Goal: Entertainment & Leisure: Consume media (video, audio)

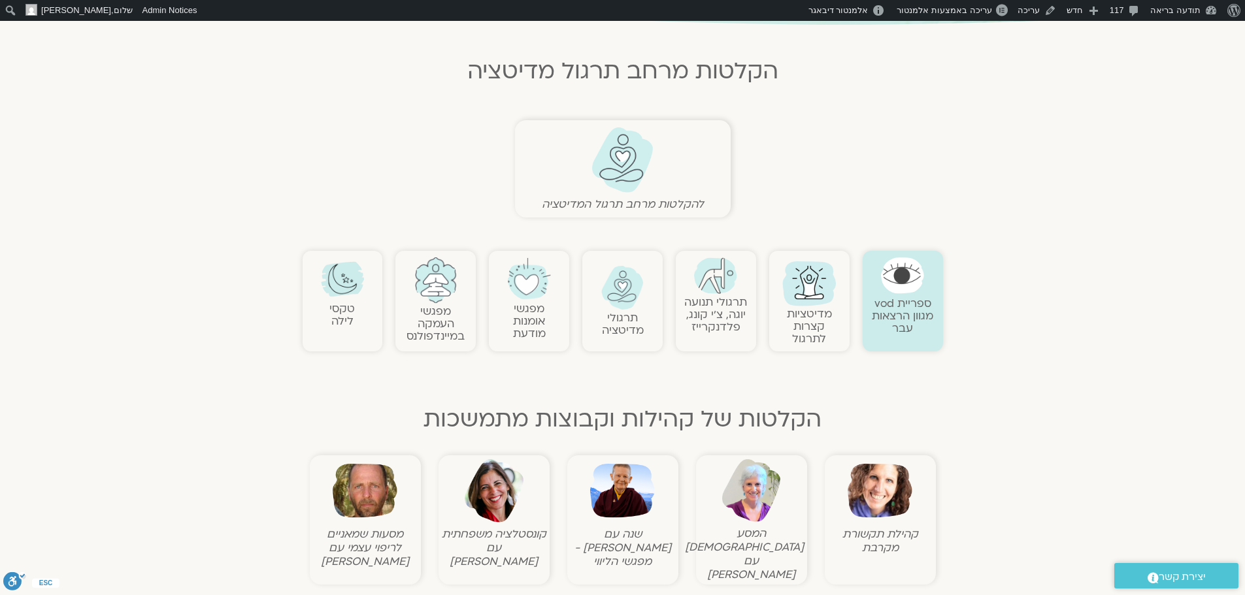
scroll to position [261, 0]
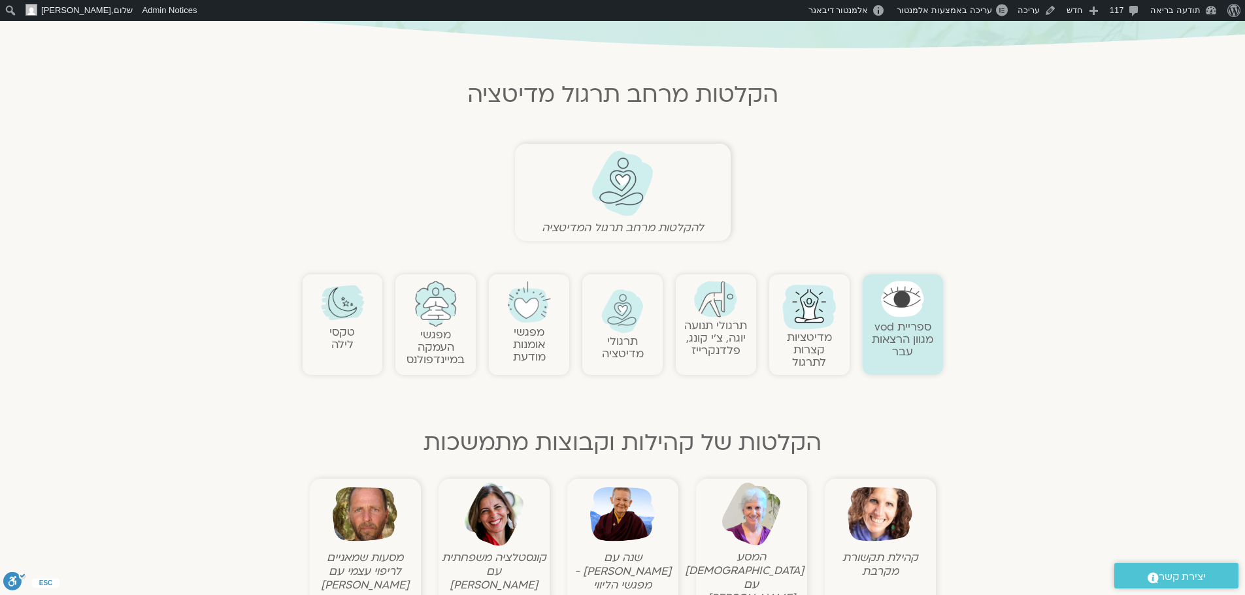
click at [343, 307] on img at bounding box center [342, 302] width 43 height 43
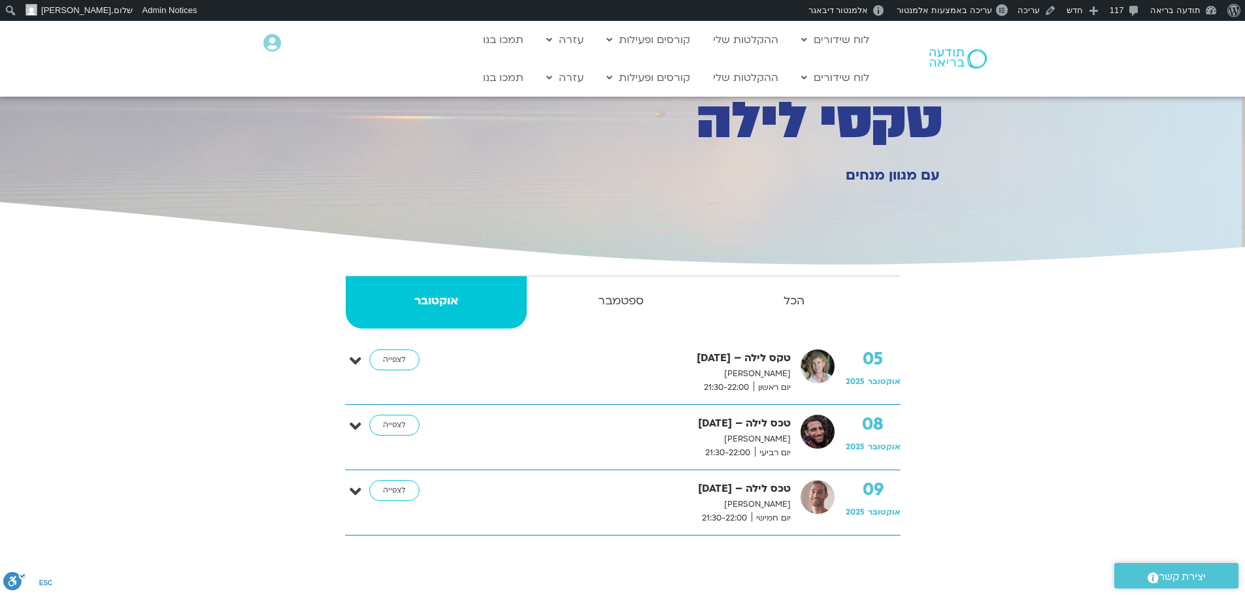
scroll to position [65, 0]
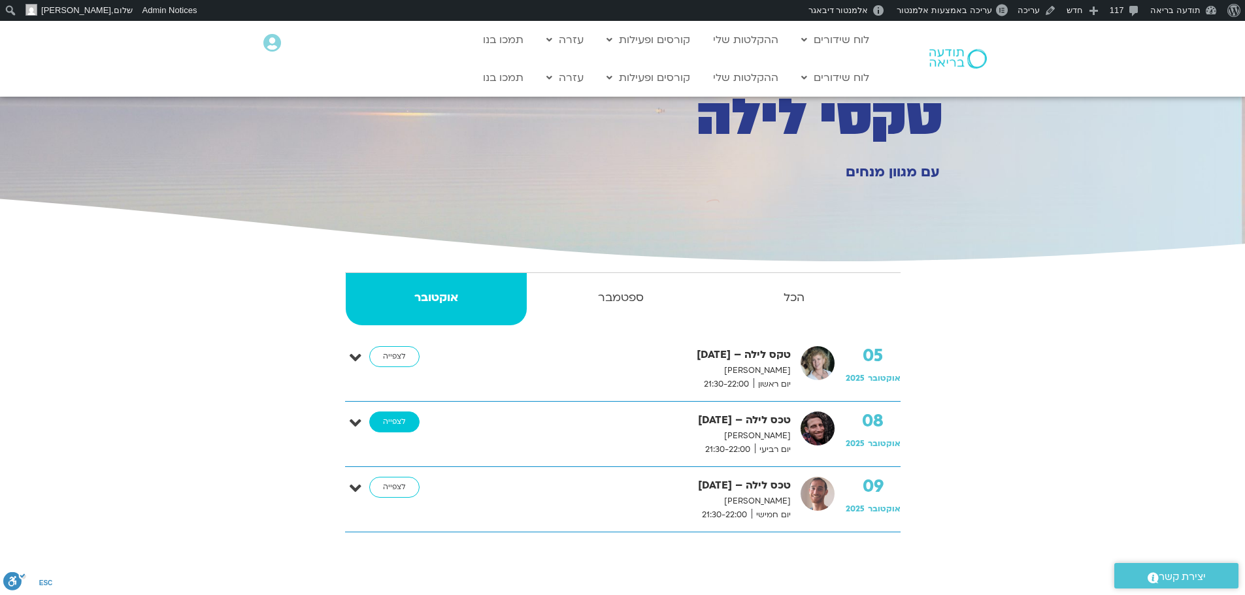
click at [403, 426] on link "לצפייה" at bounding box center [394, 422] width 50 height 21
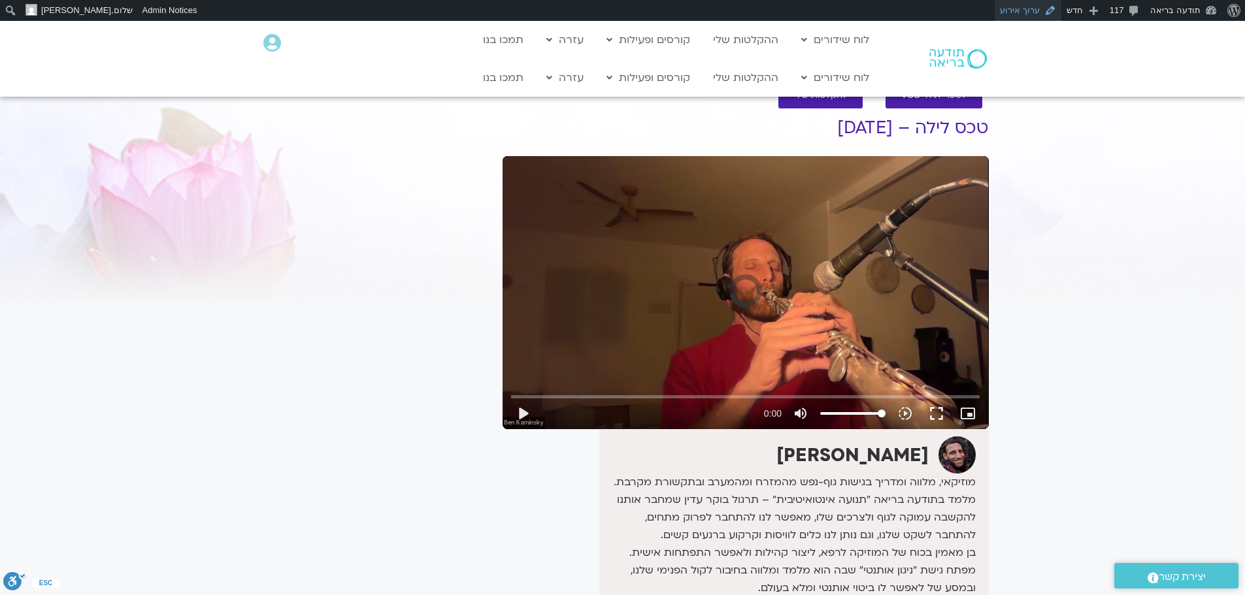
click at [1025, 10] on link "ערוך אירוע" at bounding box center [1028, 10] width 67 height 21
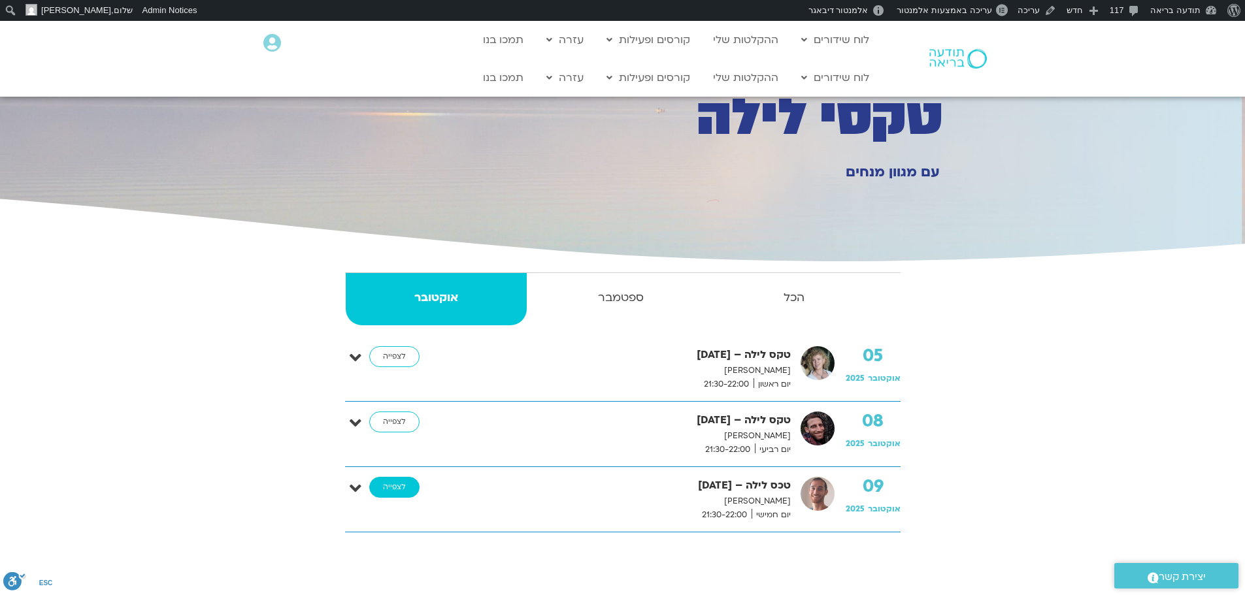
click at [402, 488] on link "לצפייה" at bounding box center [394, 487] width 50 height 21
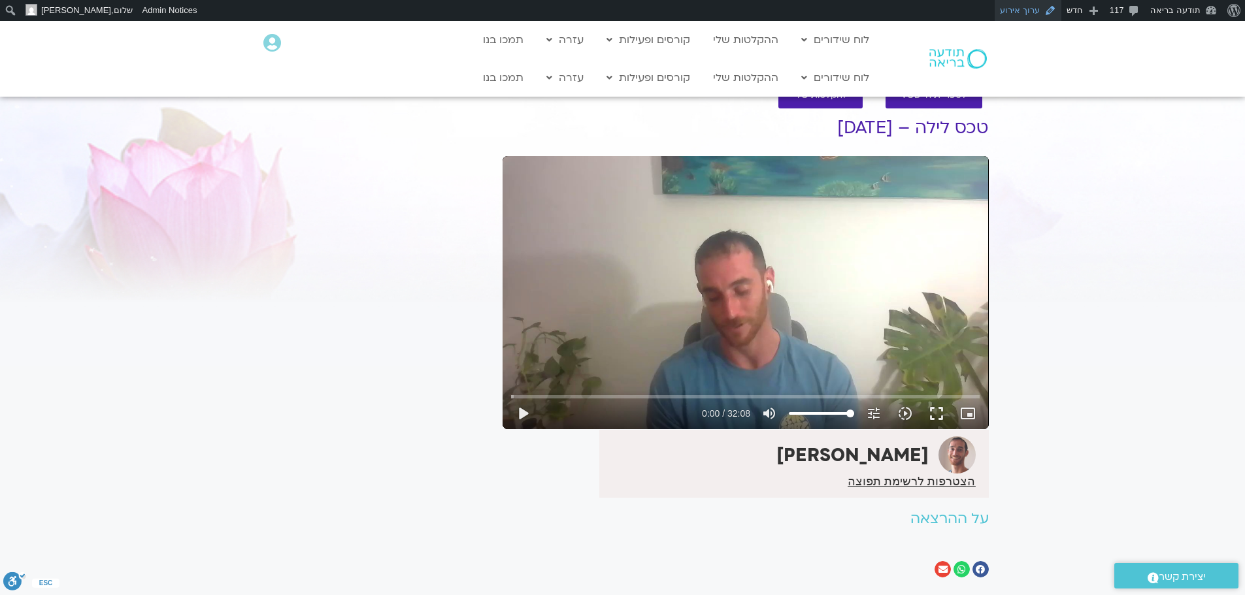
click at [1035, 13] on link "ערוך אירוע" at bounding box center [1028, 10] width 67 height 21
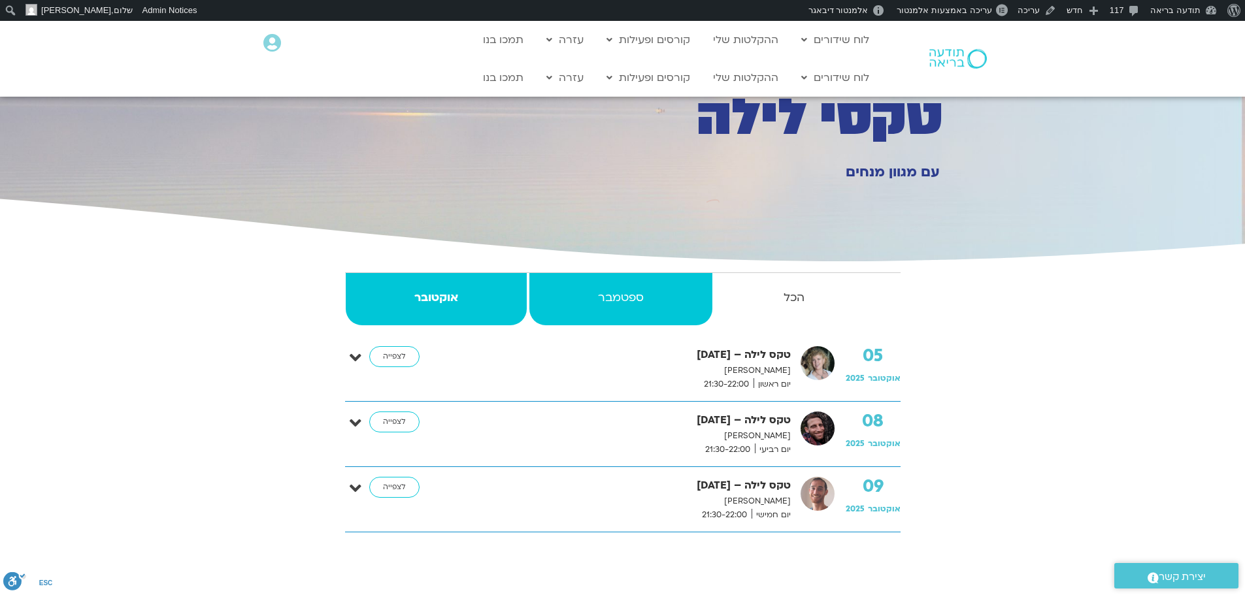
click at [637, 297] on strong "ספטמבר" at bounding box center [620, 298] width 183 height 20
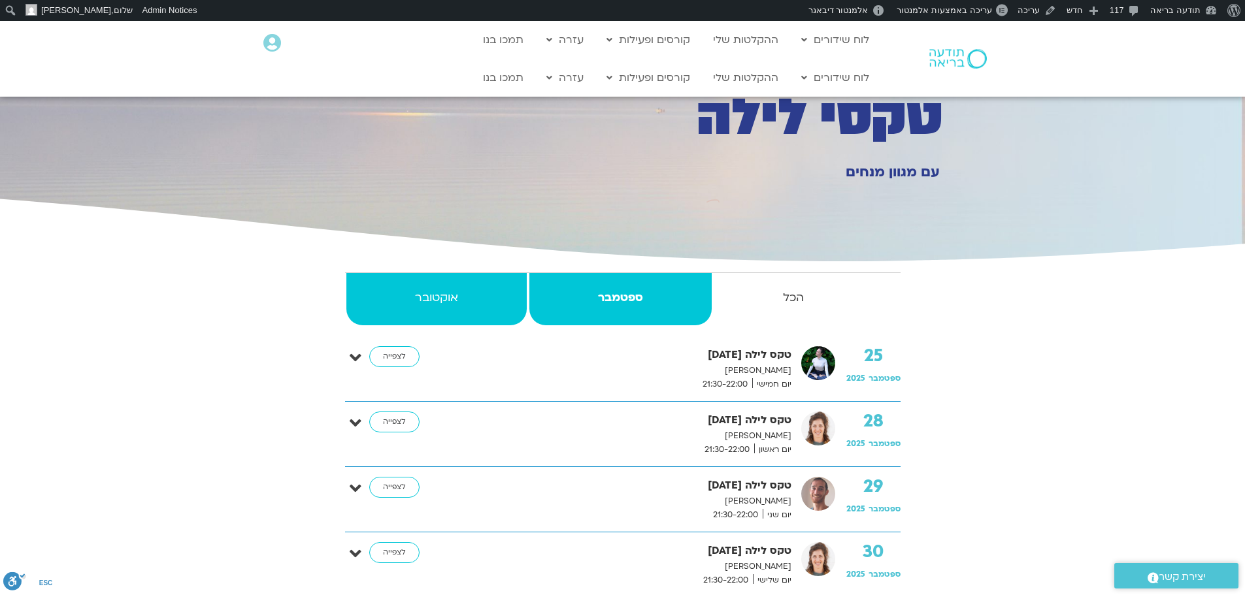
click at [443, 293] on strong "אוקטובר" at bounding box center [436, 298] width 180 height 20
